Goal: Task Accomplishment & Management: Complete application form

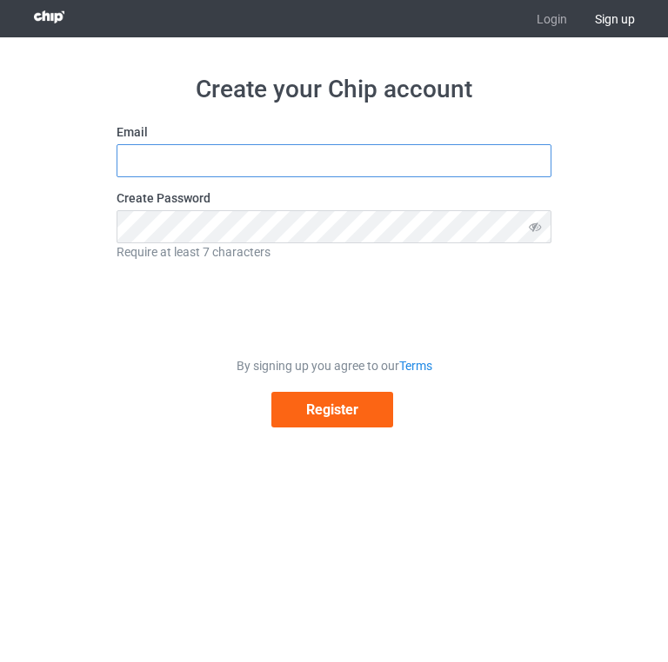
click at [333, 163] on input "text" at bounding box center [333, 160] width 435 height 33
click at [518, 106] on div "Create your Chip account Email Create Password Require at least 7 characters By…" at bounding box center [333, 251] width 435 height 354
click at [615, 12] on span "Sign up" at bounding box center [615, 18] width 68 height 37
click at [616, 16] on span "Sign up" at bounding box center [615, 18] width 68 height 37
click at [334, 151] on input "text" at bounding box center [333, 160] width 435 height 33
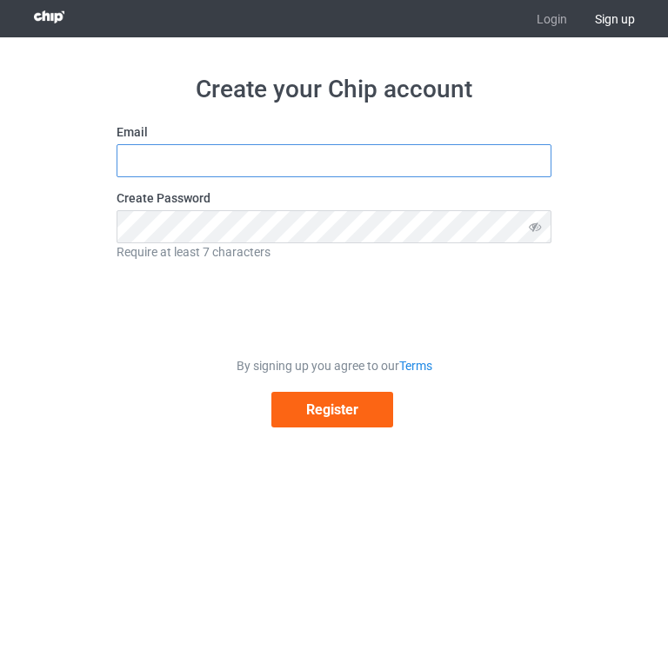
click at [344, 155] on input "text" at bounding box center [333, 160] width 435 height 33
type input "[EMAIL_ADDRESS][DOMAIN_NAME]"
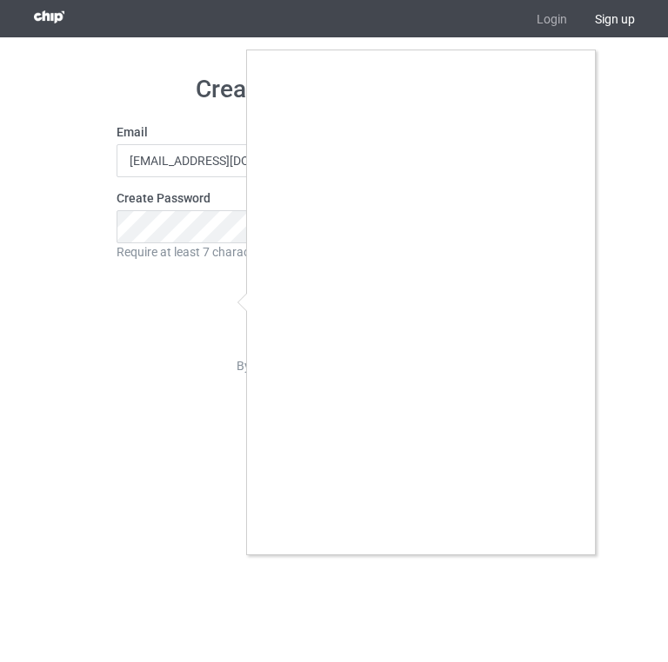
click at [223, 307] on div at bounding box center [334, 331] width 668 height 662
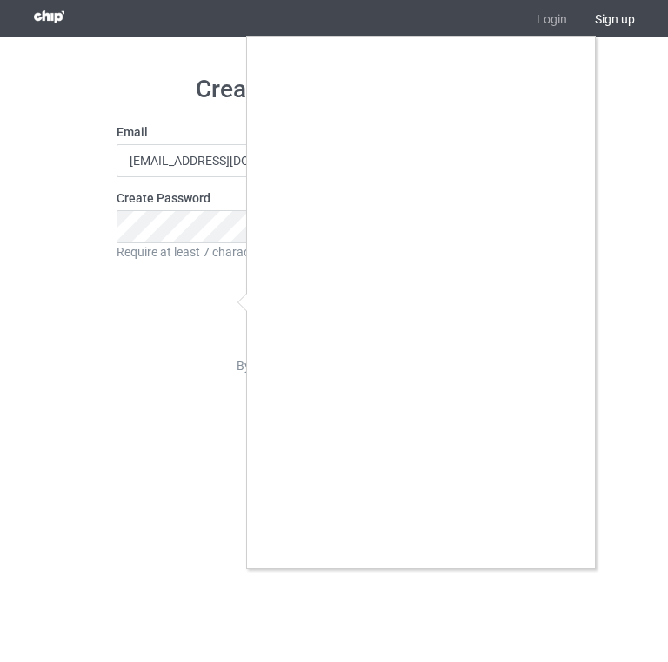
click at [223, 307] on div at bounding box center [334, 331] width 668 height 662
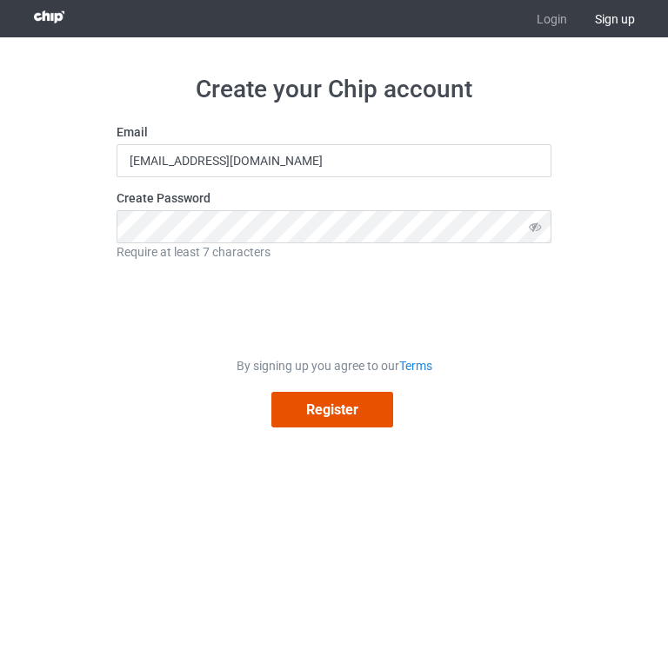
click at [356, 396] on button "Register" at bounding box center [332, 410] width 122 height 36
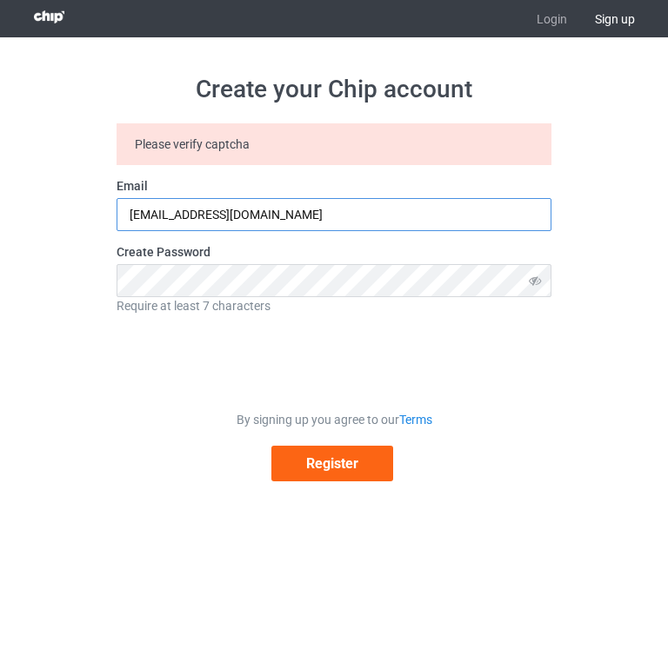
drag, startPoint x: 327, startPoint y: 210, endPoint x: 127, endPoint y: 216, distance: 200.0
click at [127, 216] on input "[EMAIL_ADDRESS][DOMAIN_NAME]" at bounding box center [333, 214] width 435 height 33
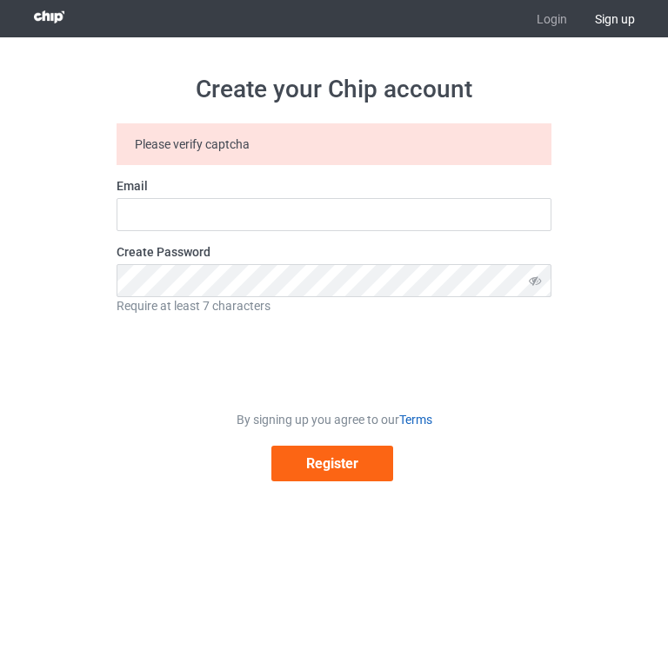
click at [423, 414] on link "Terms" at bounding box center [415, 420] width 33 height 14
click at [429, 396] on form "Please verify captcha Email Create Password Require at least 7 characters By si…" at bounding box center [333, 302] width 435 height 358
click at [420, 421] on link "Terms" at bounding box center [415, 420] width 33 height 14
